Goal: Check status: Check status

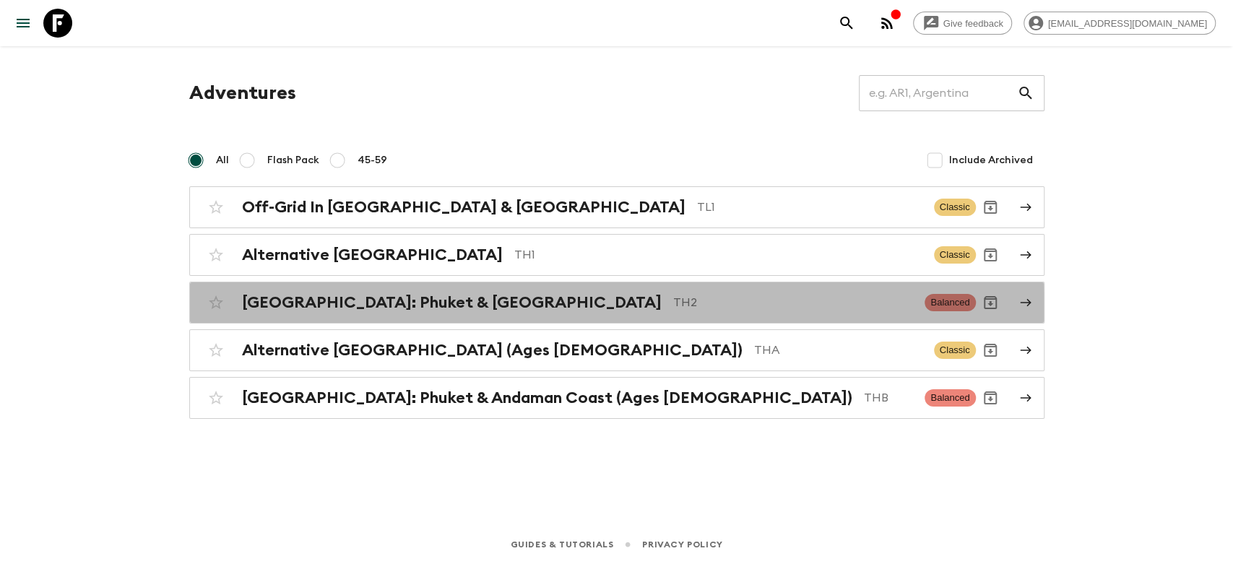
click at [350, 309] on h2 "[GEOGRAPHIC_DATA]: Phuket & [GEOGRAPHIC_DATA]" at bounding box center [452, 302] width 420 height 19
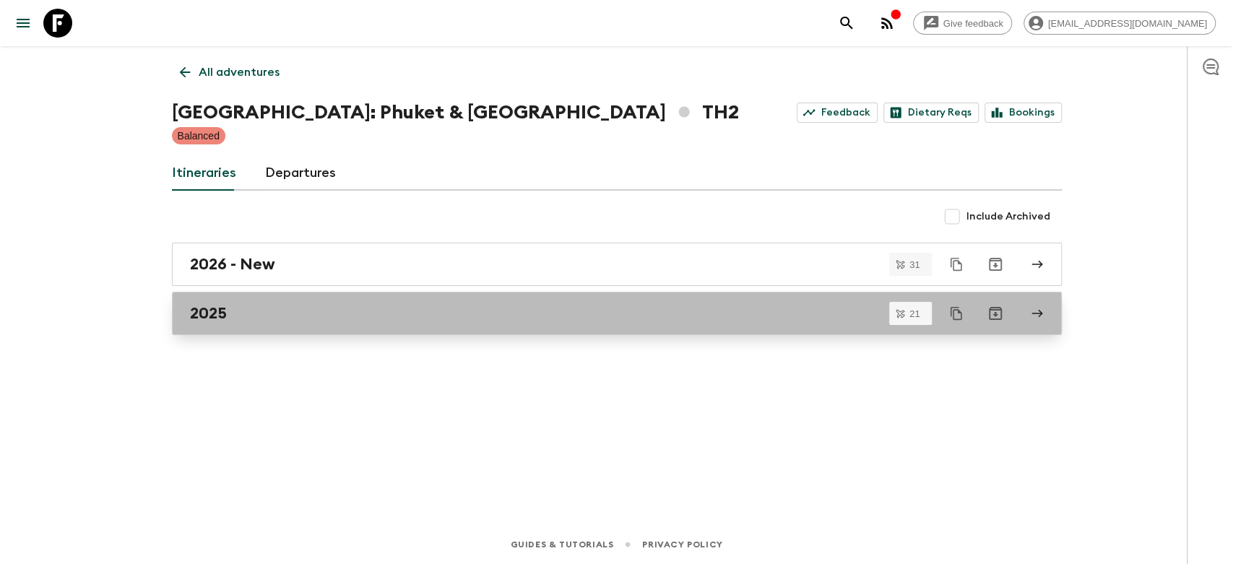
click at [258, 318] on div "2025" at bounding box center [603, 313] width 826 height 19
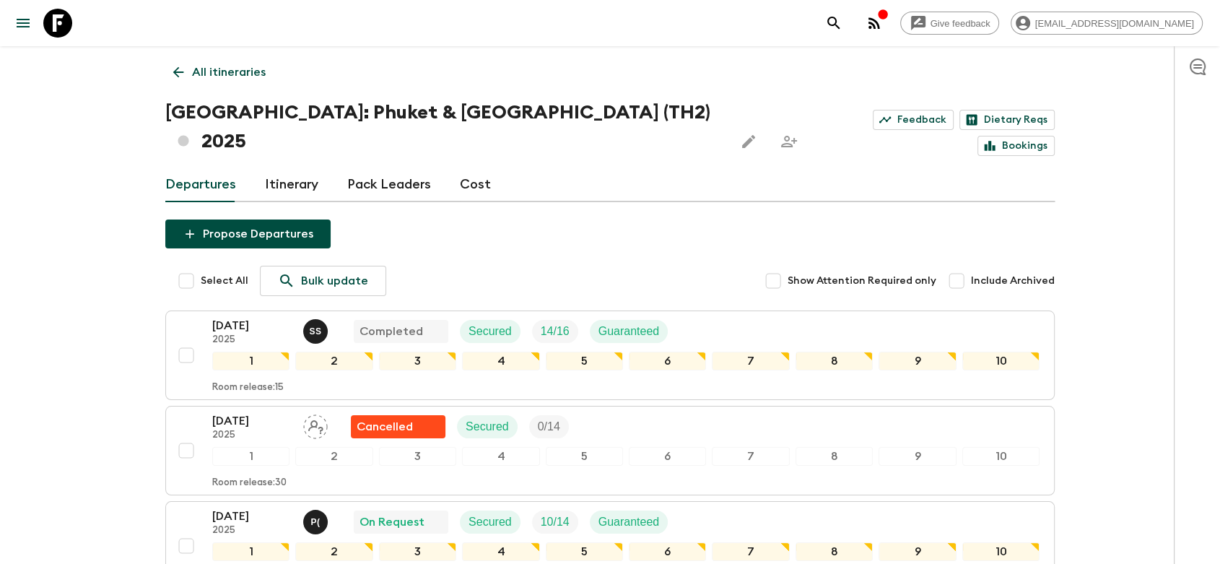
click at [732, 168] on div "Departures Itinerary Pack Leaders Cost" at bounding box center [610, 185] width 890 height 35
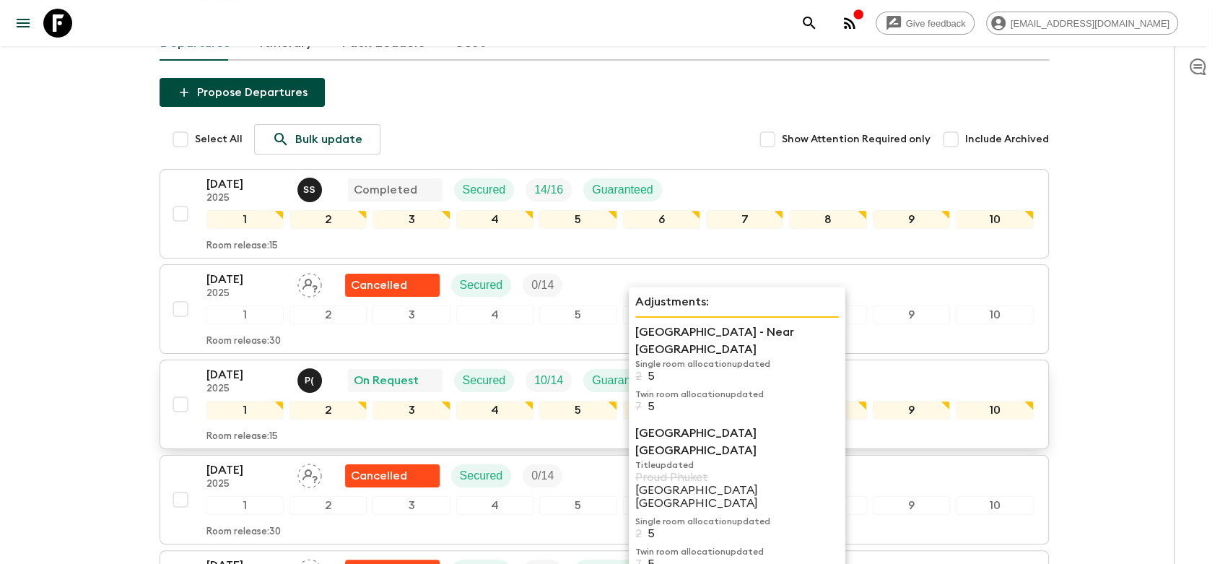
scroll to position [160, 0]
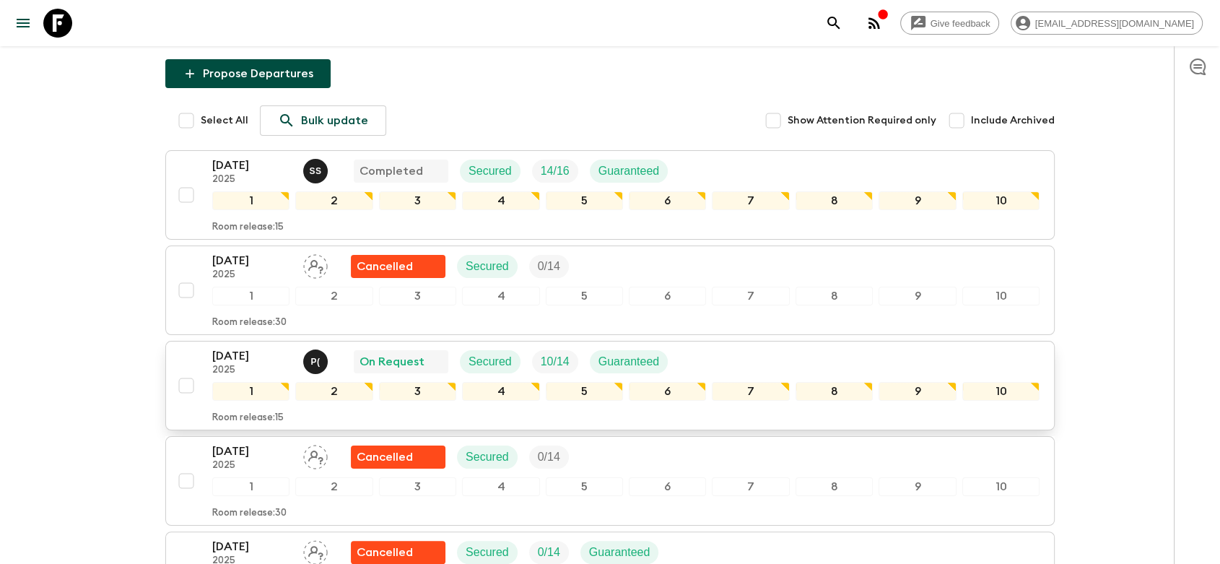
click at [763, 347] on div "[DATE] 2025 P ( On Request Secured 10 / 14 Guaranteed" at bounding box center [626, 361] width 828 height 29
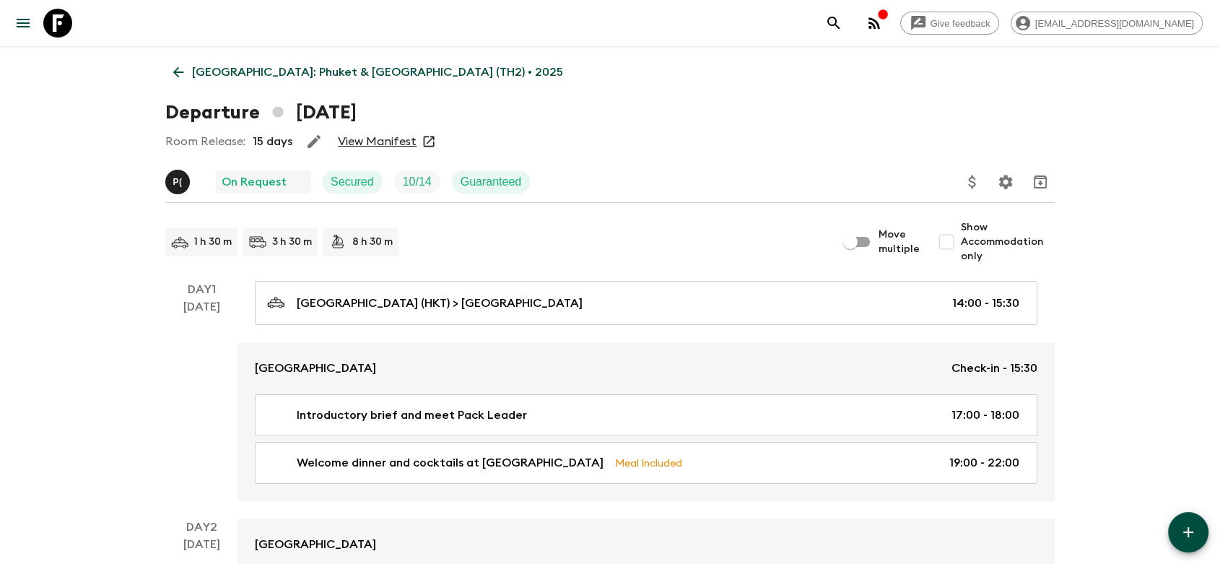
click at [391, 137] on link "View Manifest" at bounding box center [377, 141] width 79 height 14
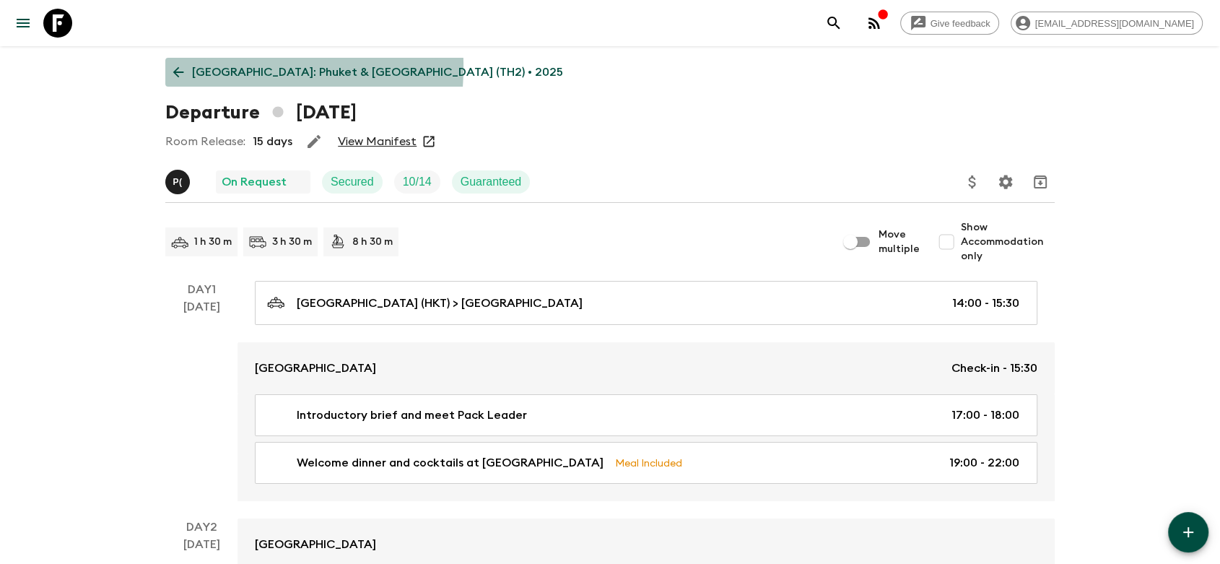
click at [174, 66] on icon at bounding box center [178, 72] width 16 height 16
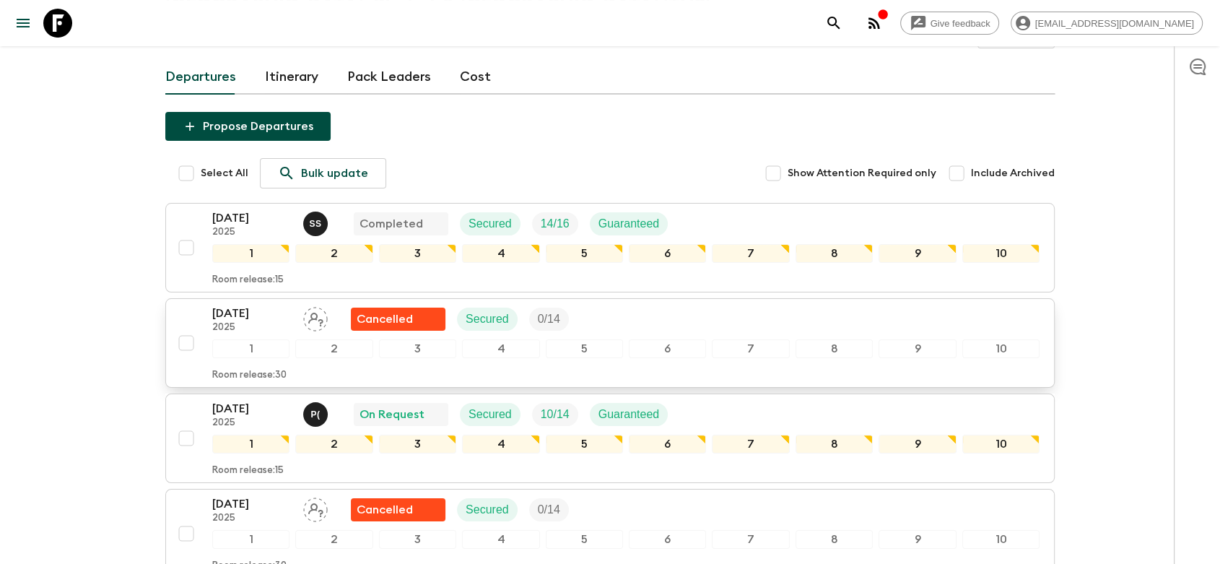
scroll to position [321, 0]
